Goal: Information Seeking & Learning: Learn about a topic

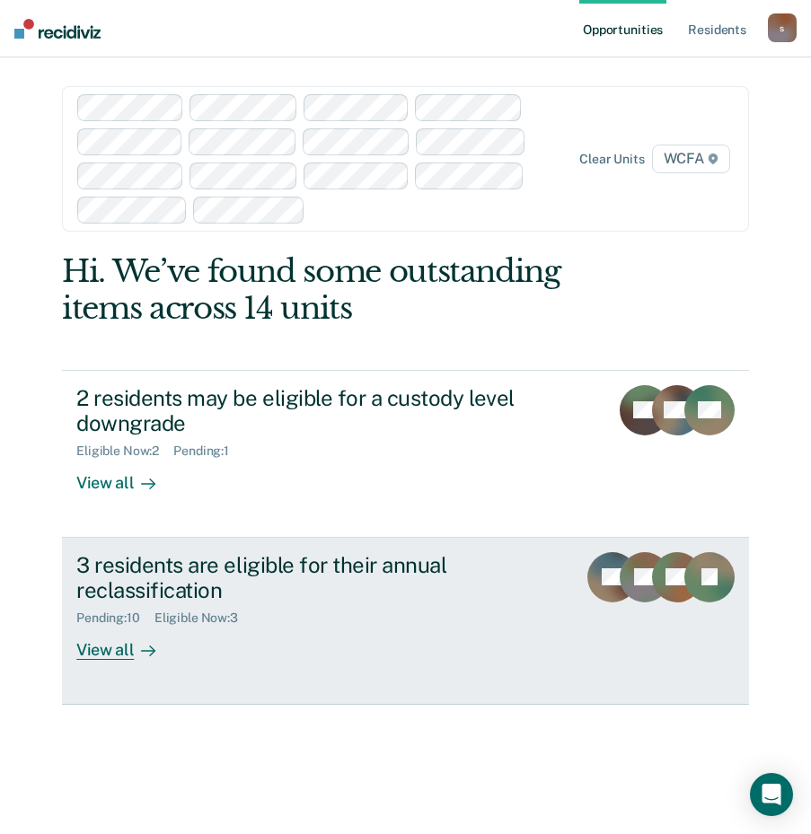
click at [101, 651] on div "View all" at bounding box center [126, 643] width 101 height 35
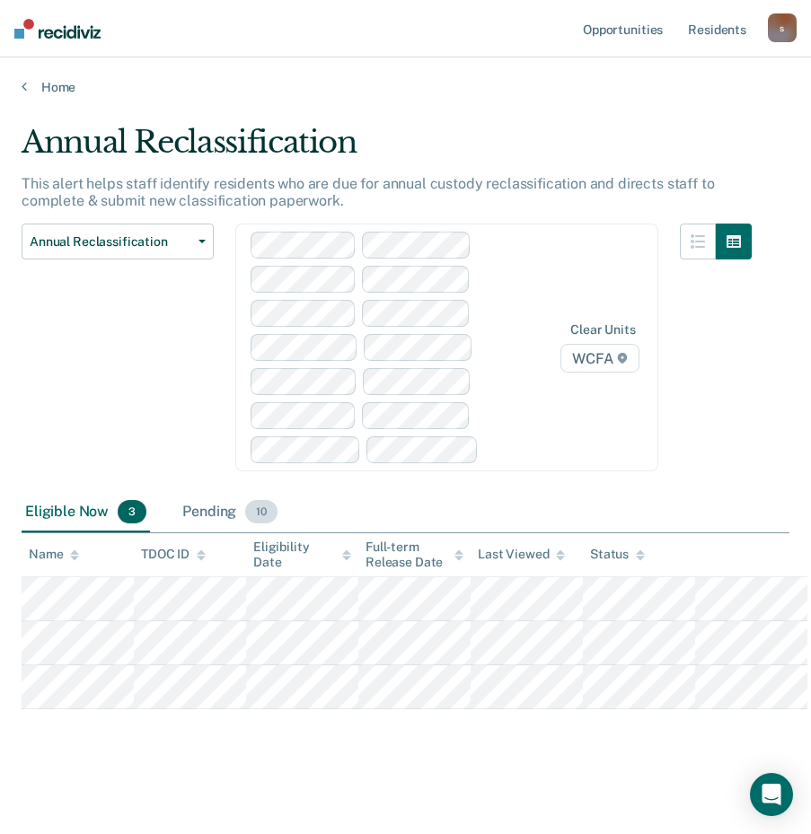
click at [221, 509] on div "Pending 10" at bounding box center [230, 512] width 102 height 39
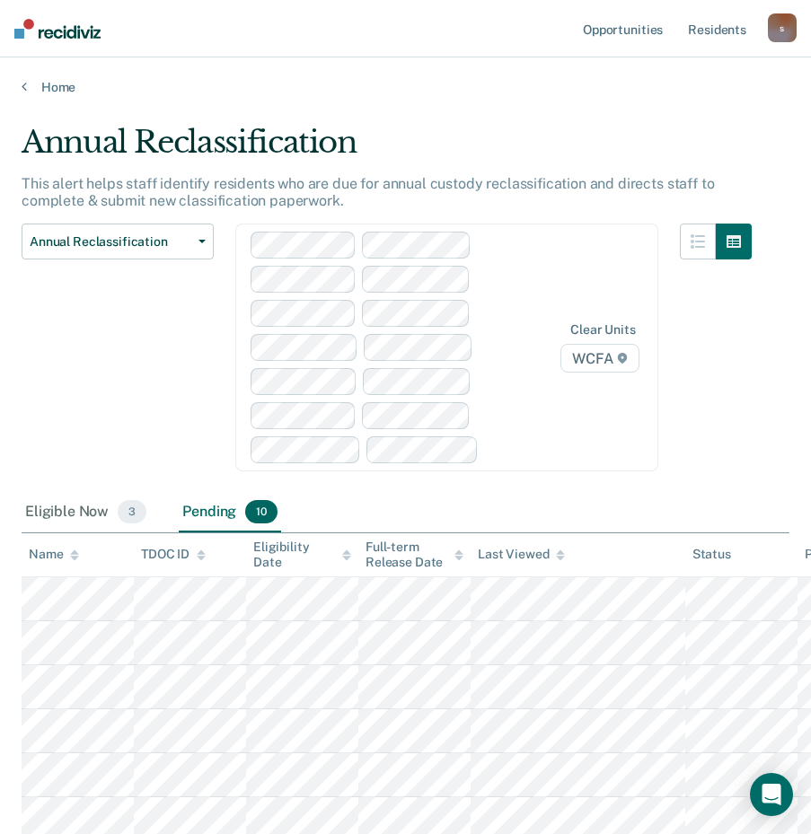
click at [21, 89] on div "Home" at bounding box center [405, 76] width 811 height 38
click at [29, 89] on link "Home" at bounding box center [405, 87] width 767 height 16
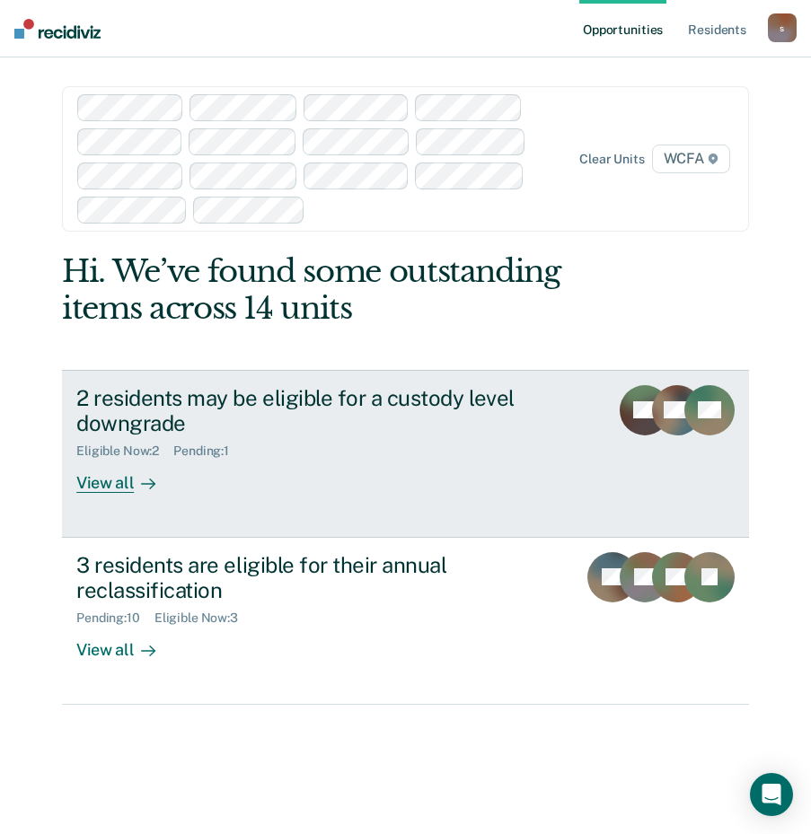
click at [103, 480] on div "View all" at bounding box center [126, 476] width 101 height 35
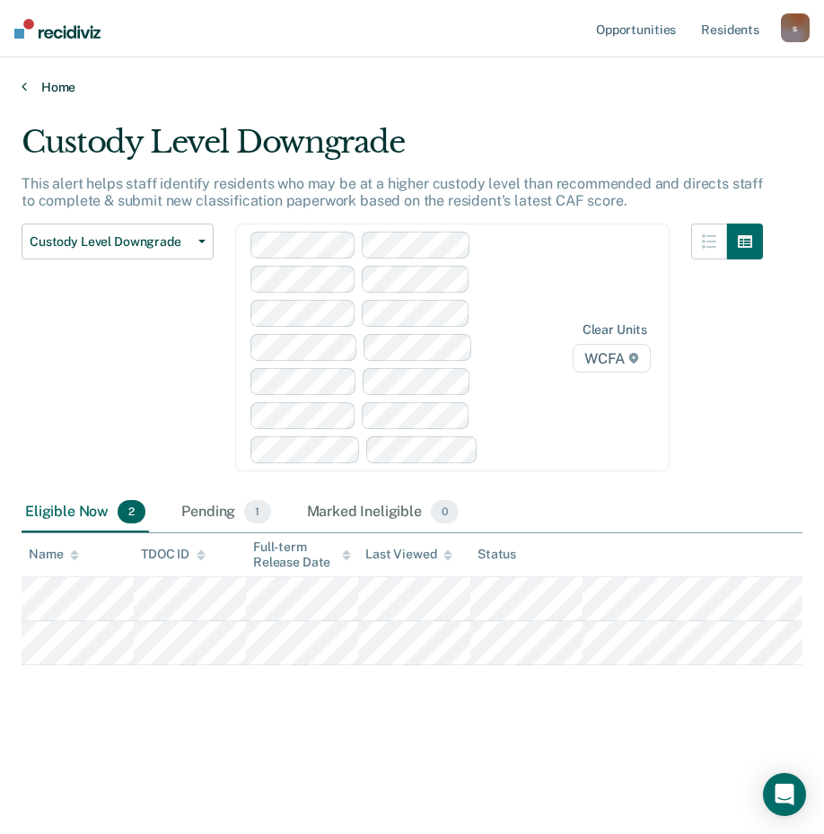
click at [31, 87] on link "Home" at bounding box center [412, 87] width 781 height 16
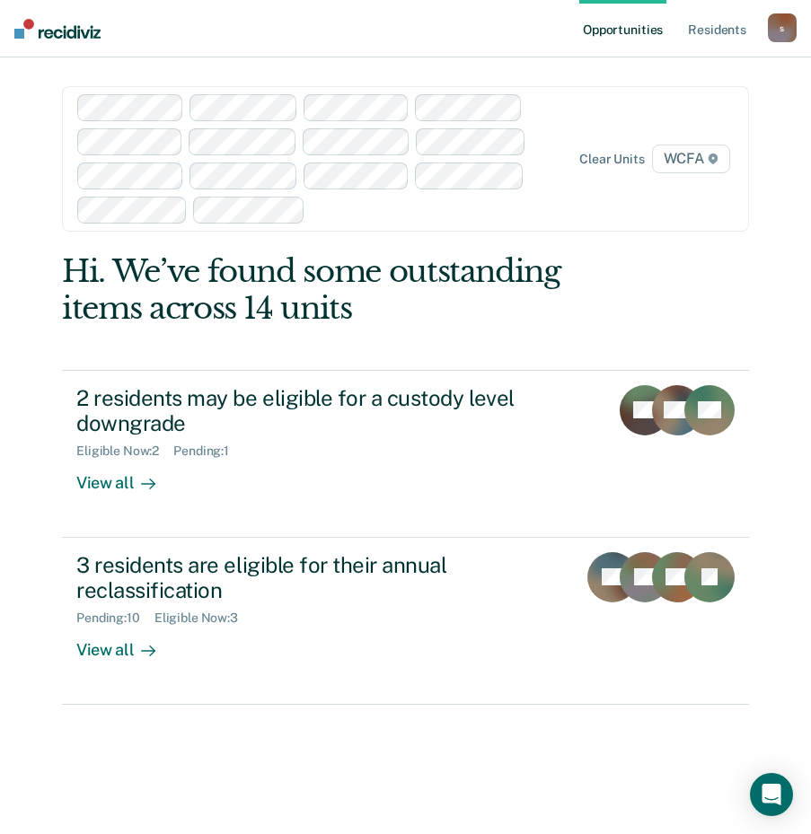
click at [783, 373] on div "Opportunities Resident s [EMAIL_ADDRESS][PERSON_NAME][DOMAIN_NAME] s Profile Ho…" at bounding box center [405, 417] width 811 height 834
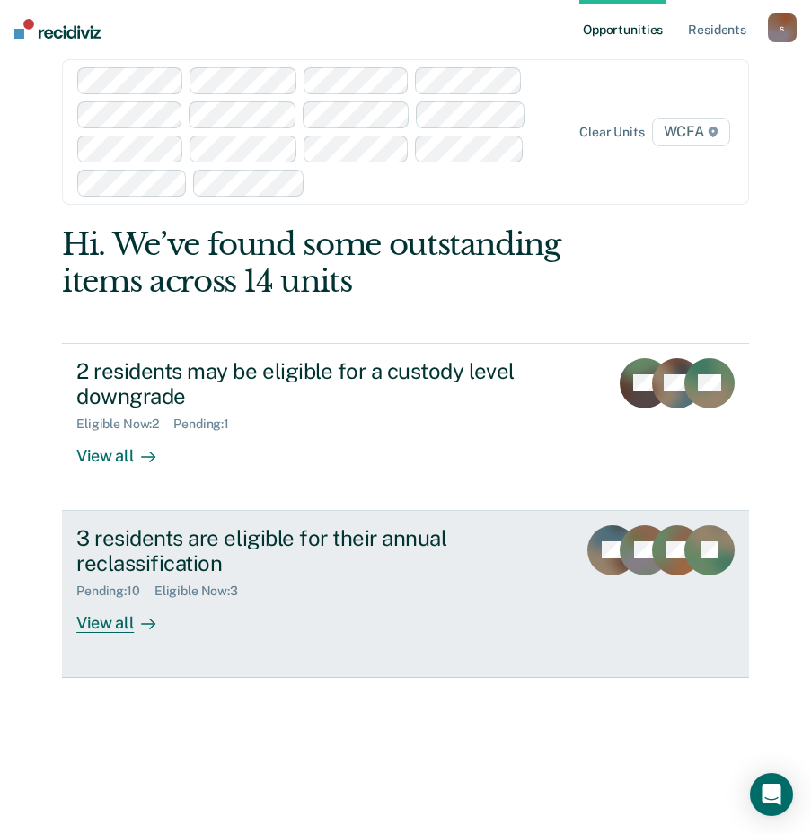
scroll to position [52, 0]
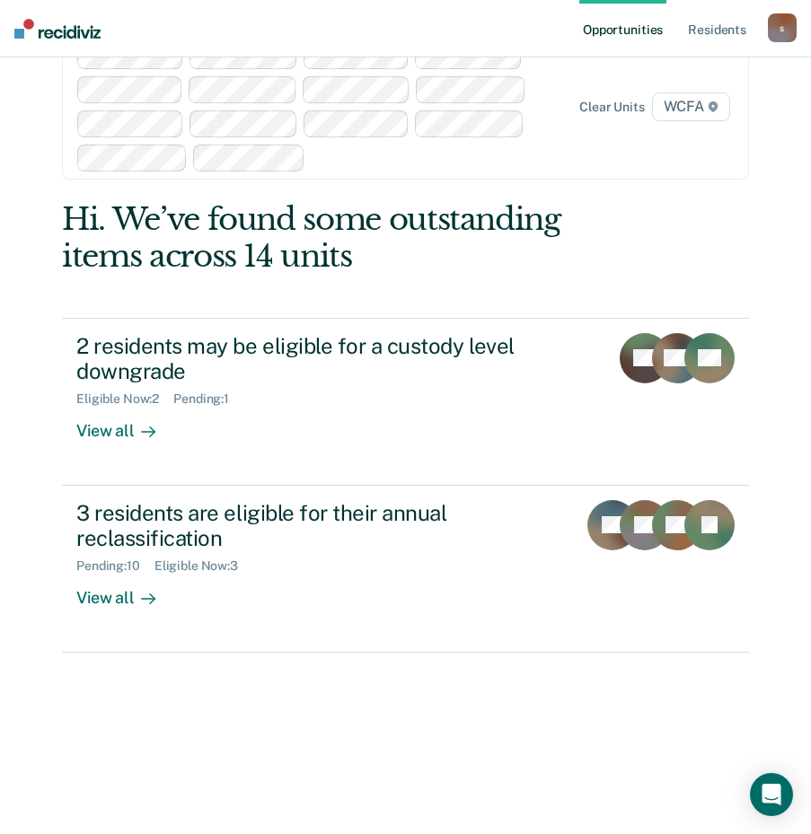
click at [145, 782] on div "Hi. We’ve found some outstanding items across 14 units 2 residents may be eligi…" at bounding box center [405, 517] width 687 height 633
click at [52, 782] on html "Looks like you’re using Internet Explorer 11. For faster loading and a better e…" at bounding box center [405, 365] width 811 height 834
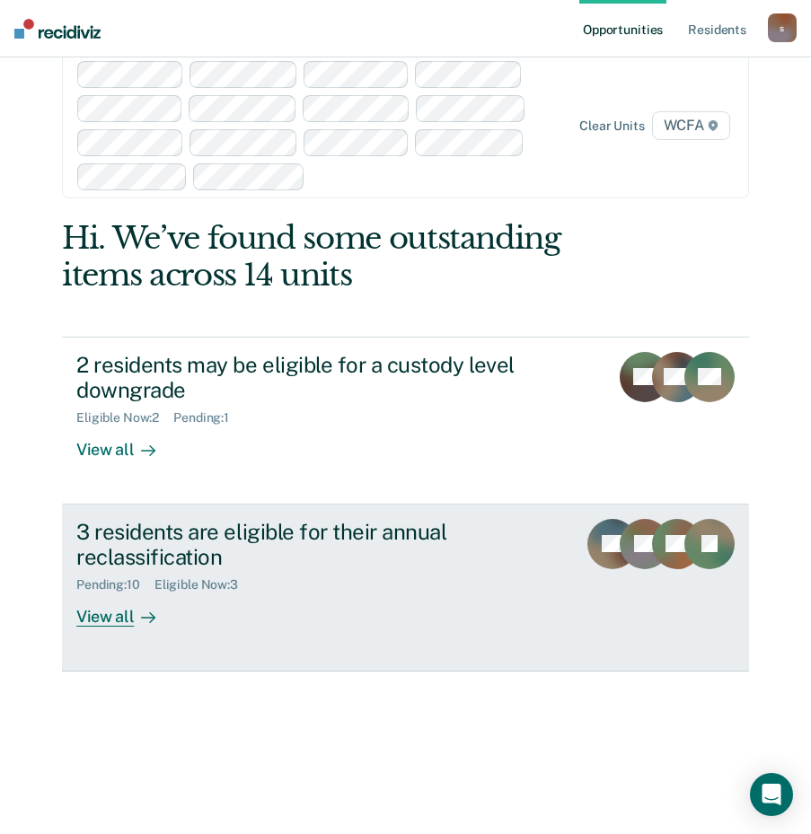
scroll to position [0, 0]
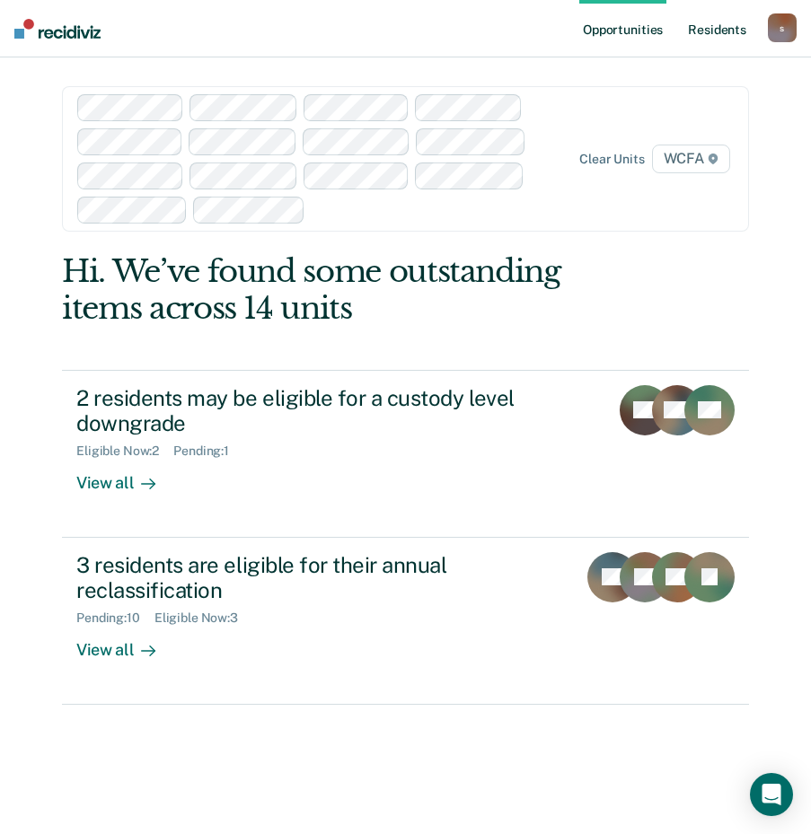
click at [731, 29] on link "Resident s" at bounding box center [717, 28] width 66 height 57
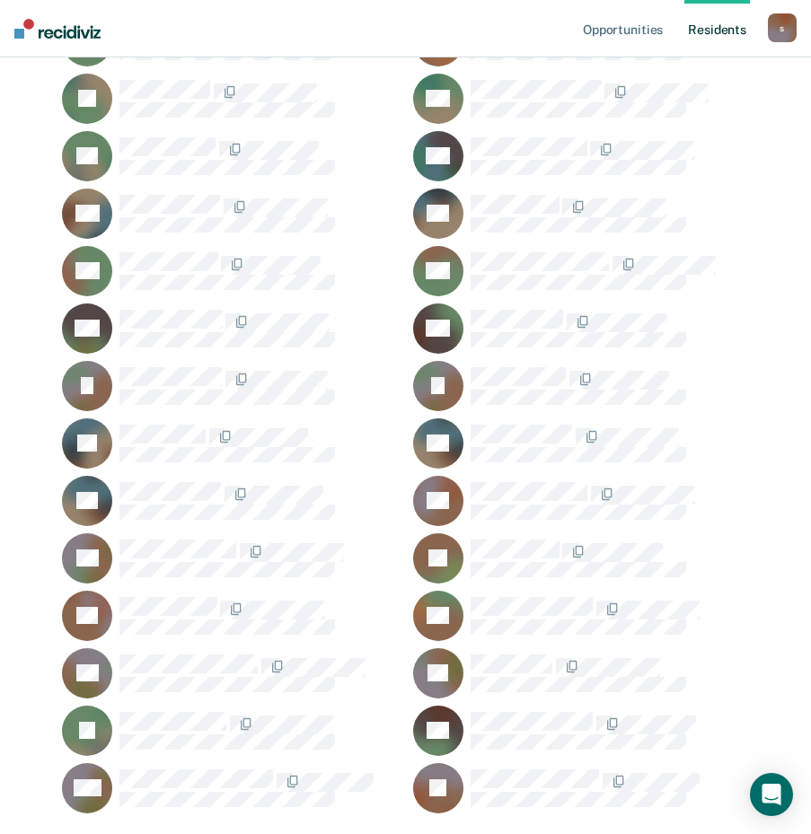
scroll to position [9023, 0]
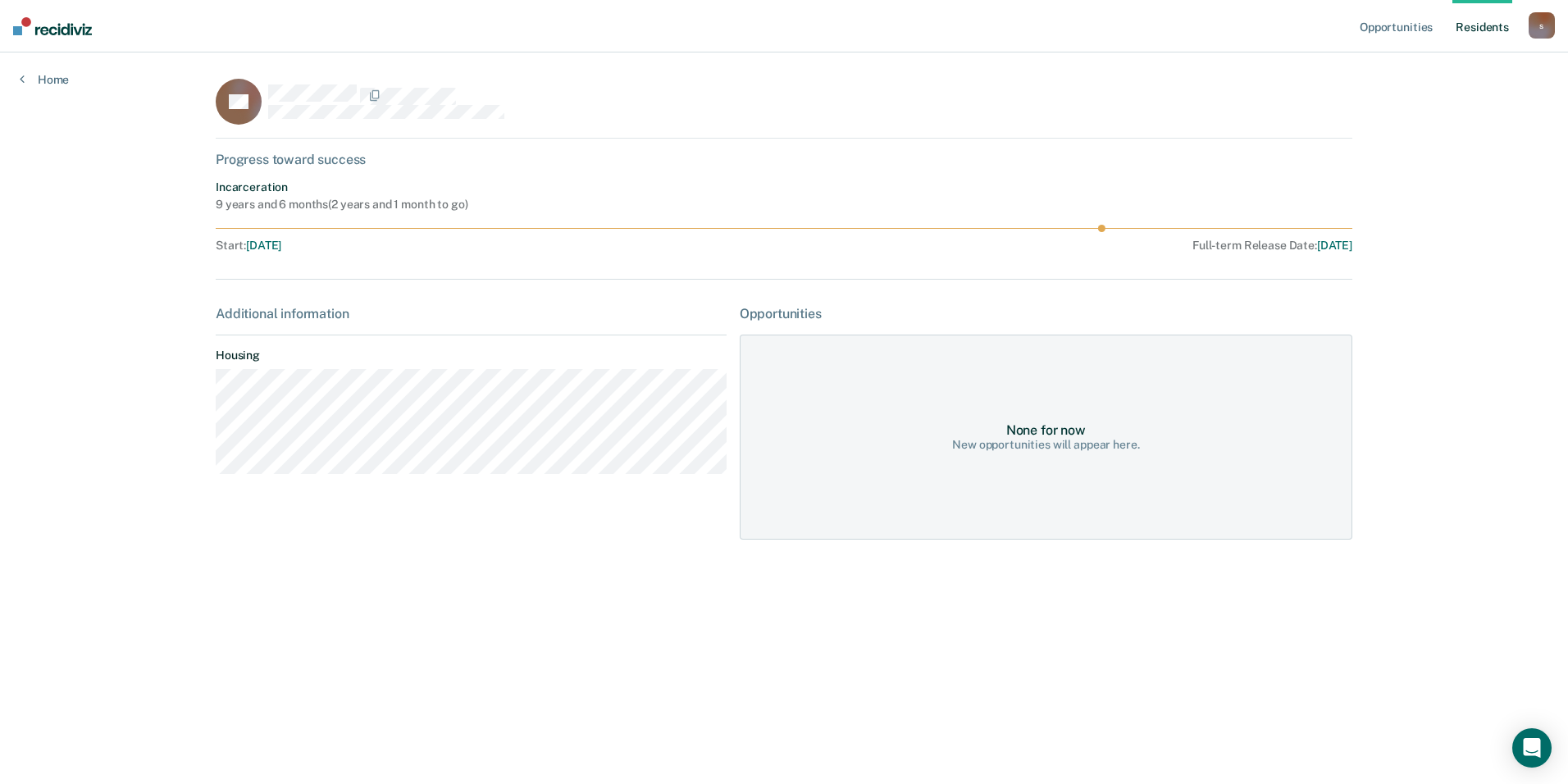
click at [249, 114] on rect at bounding box center [238, 101] width 46 height 46
click at [52, 86] on link "Home" at bounding box center [45, 79] width 49 height 15
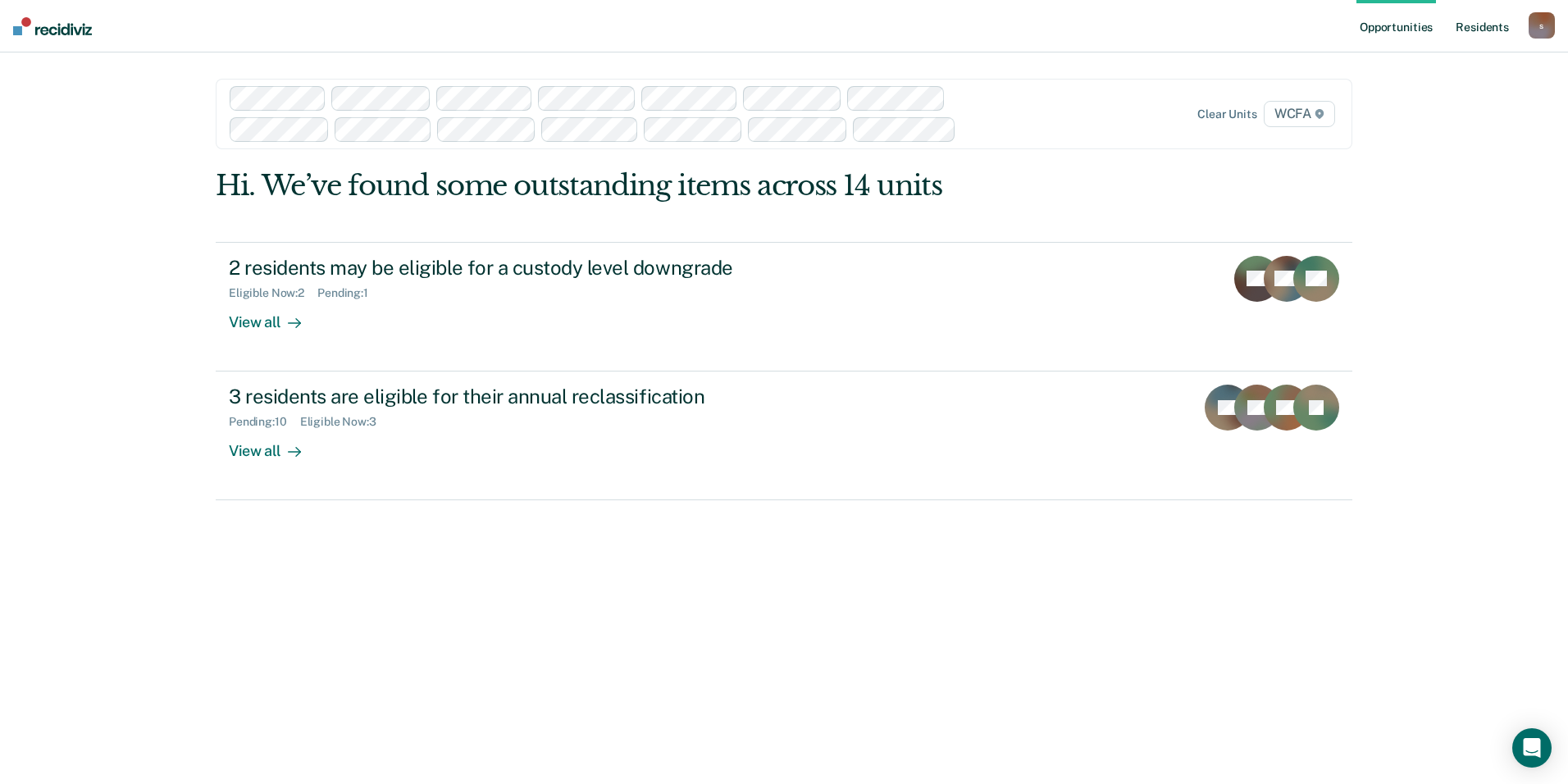
click at [752, 25] on link "Resident s" at bounding box center [1483, 26] width 60 height 52
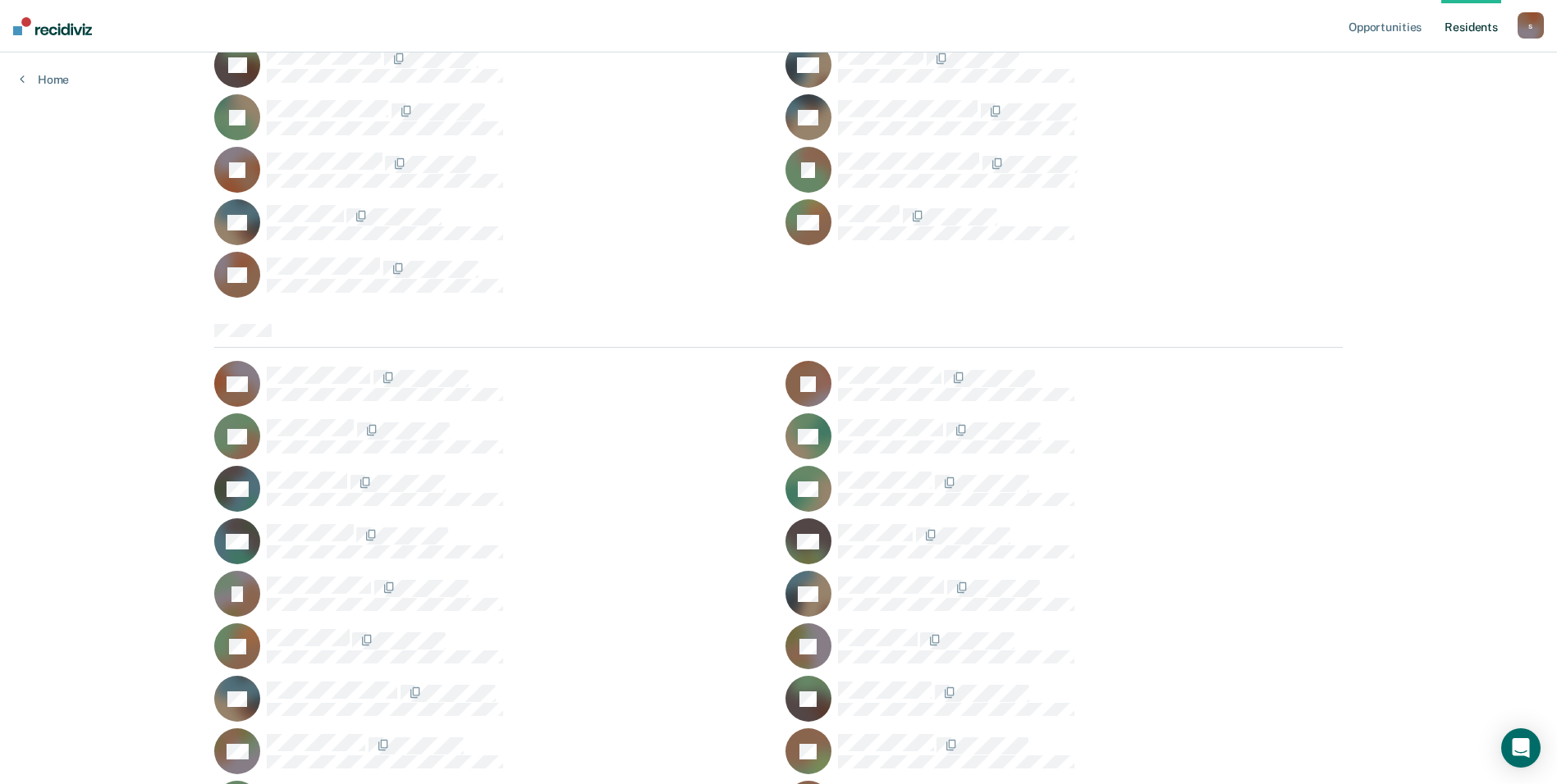
scroll to position [902, 0]
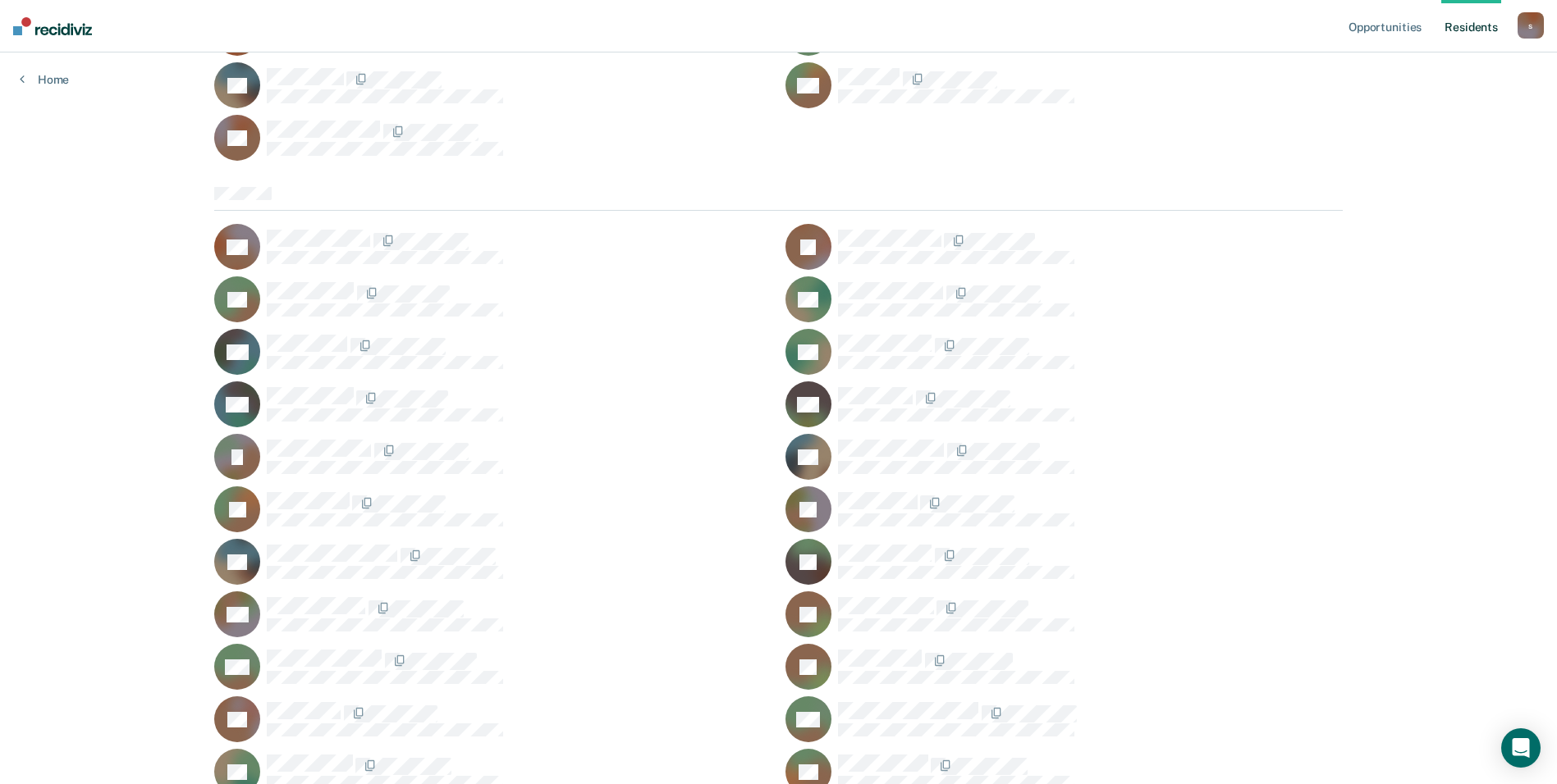
click at [752, 30] on div "s" at bounding box center [1530, 25] width 27 height 26
click at [752, 28] on link "Opportunities" at bounding box center [1384, 26] width 80 height 52
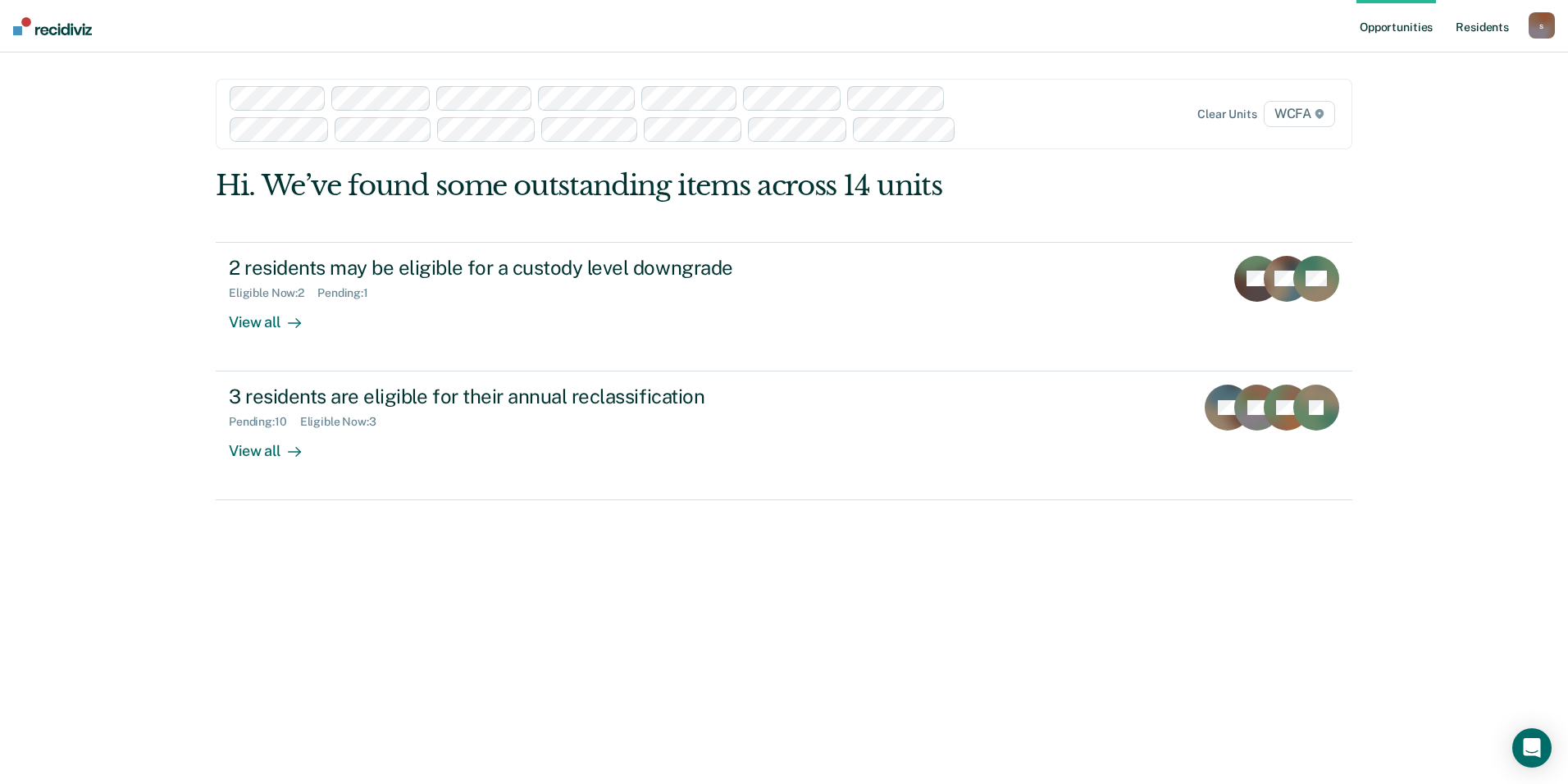
click at [752, 31] on link "Resident s" at bounding box center [1483, 26] width 60 height 52
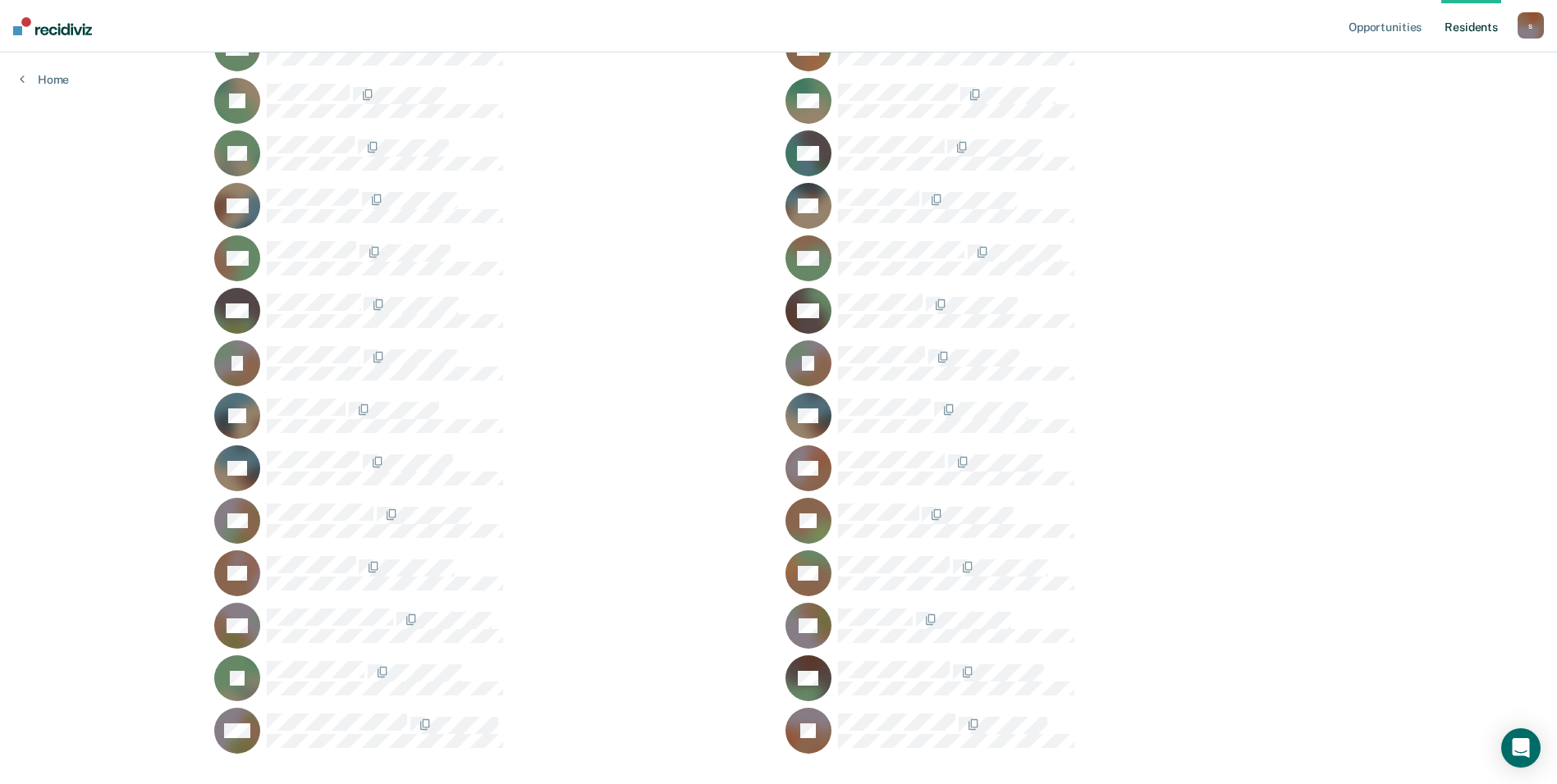
scroll to position [8126, 0]
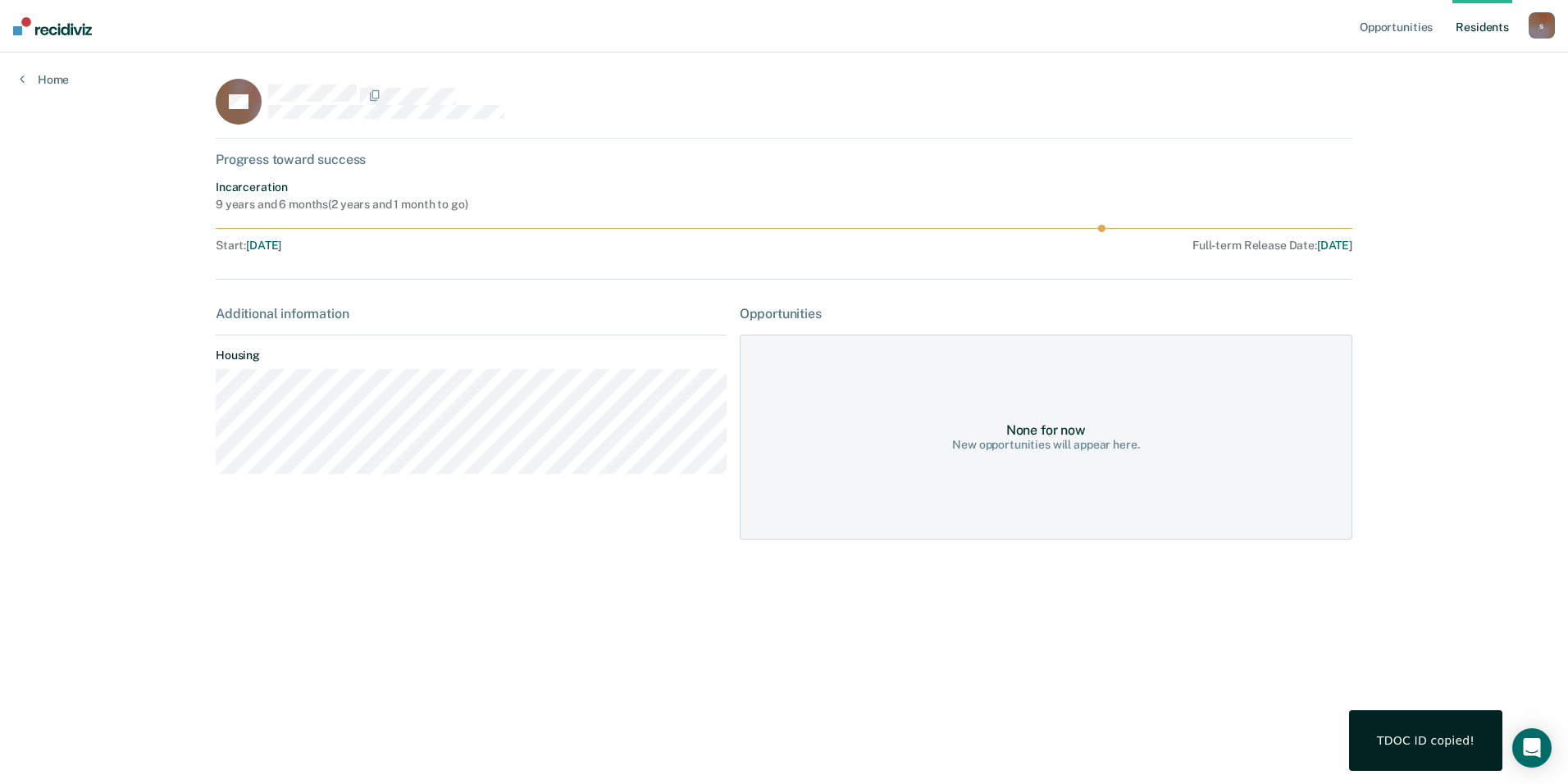
click at [298, 164] on div "Progress toward success" at bounding box center [784, 159] width 1137 height 16
click at [33, 68] on div "Home" at bounding box center [44, 69] width 89 height 35
click at [16, 80] on div "Home" at bounding box center [44, 69] width 89 height 35
click at [35, 79] on link "Home" at bounding box center [45, 79] width 49 height 15
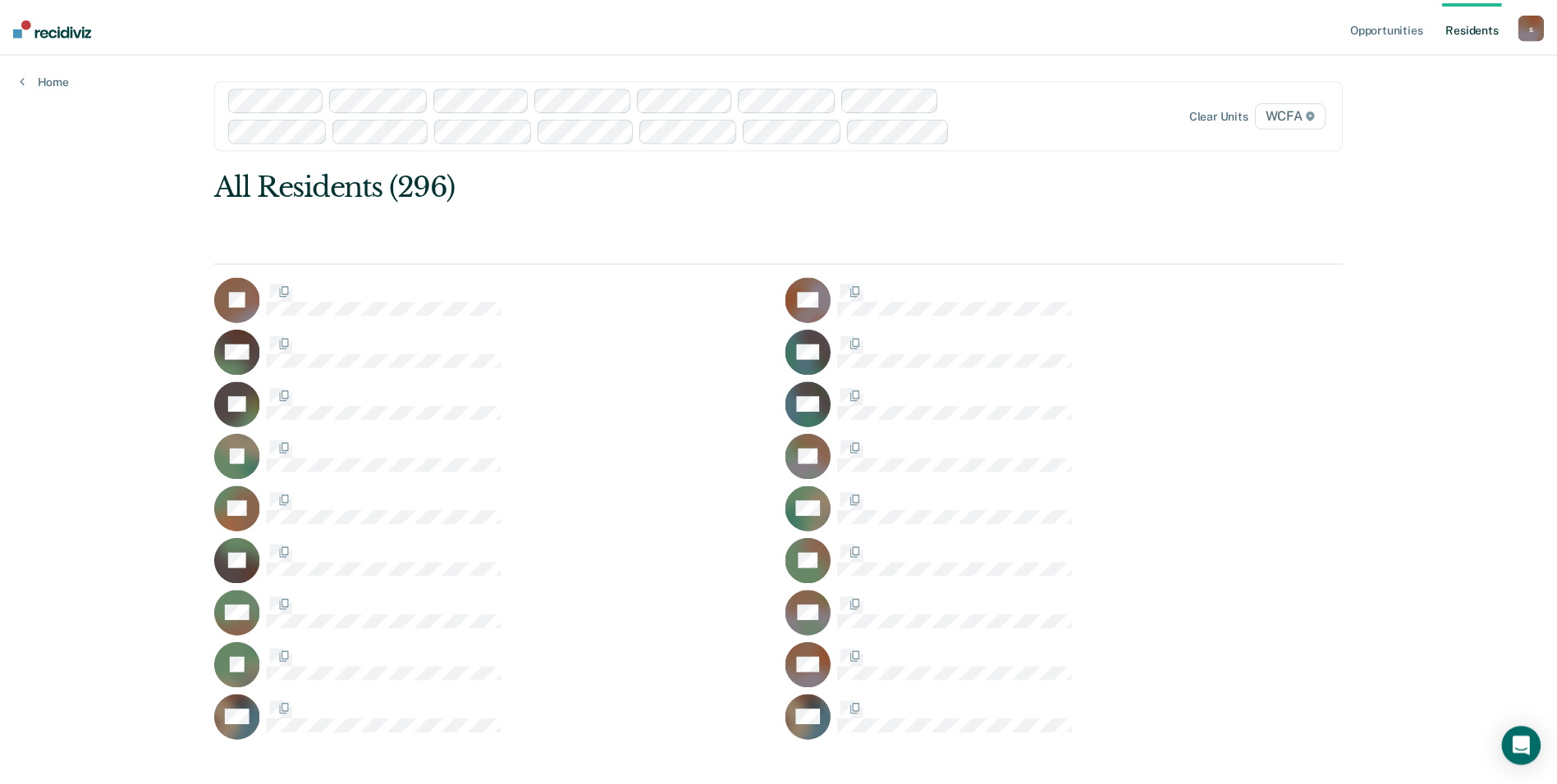
scroll to position [8126, 0]
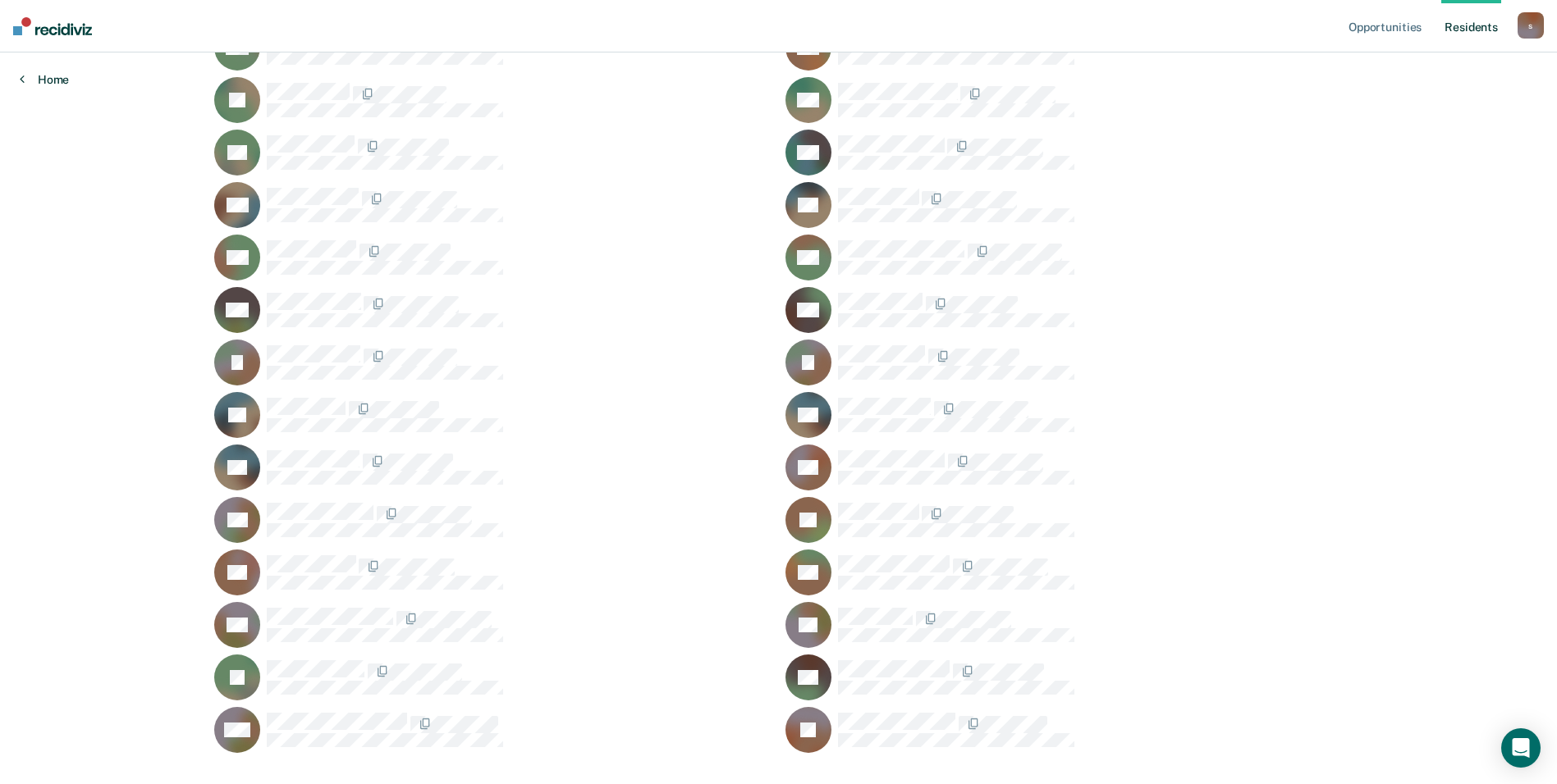
click at [50, 76] on link "Home" at bounding box center [45, 79] width 49 height 15
